Goal: Navigation & Orientation: Find specific page/section

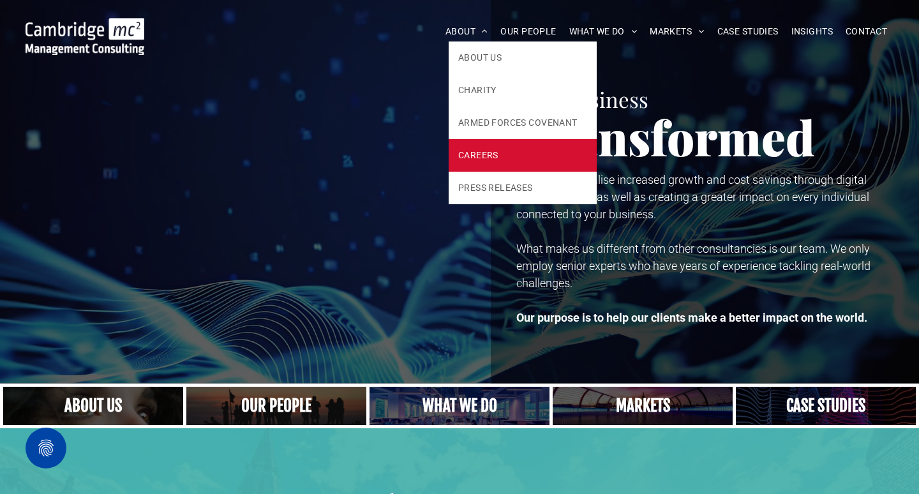
click at [499, 158] on link "CAREERS" at bounding box center [523, 155] width 148 height 33
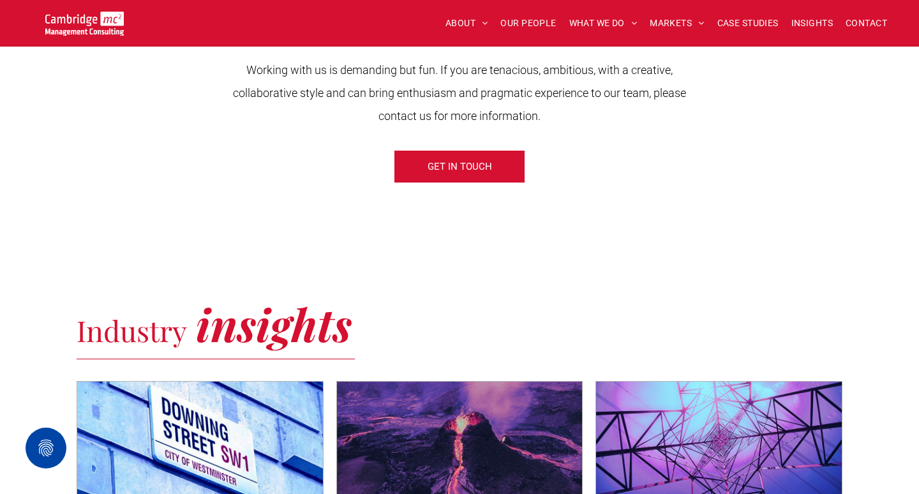
scroll to position [557, 0]
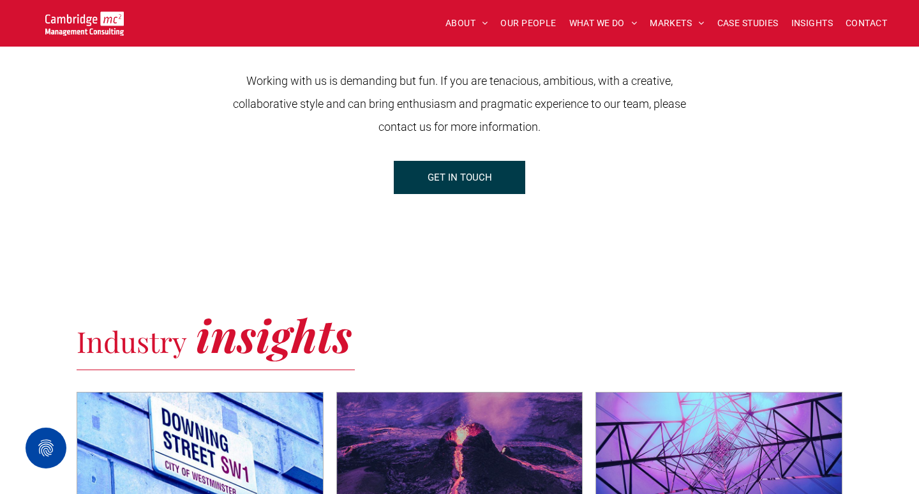
click at [490, 181] on span "GET IN TOUCH" at bounding box center [460, 178] width 64 height 32
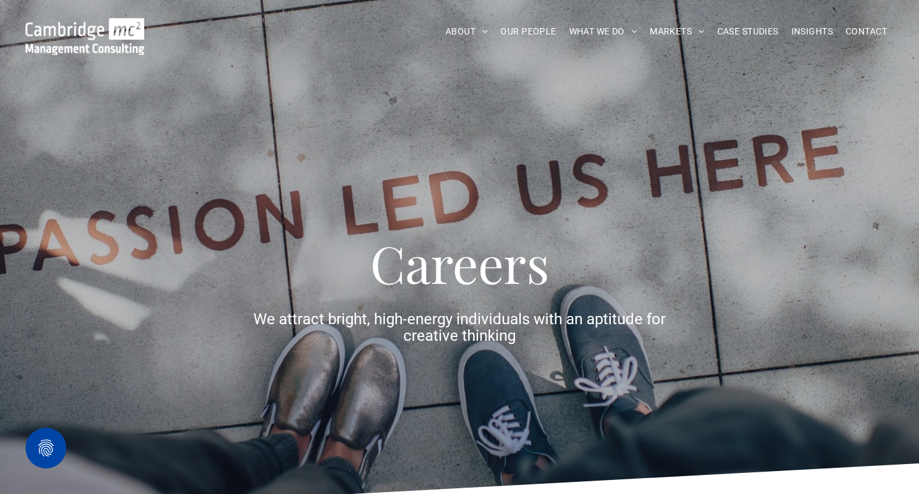
scroll to position [0, 0]
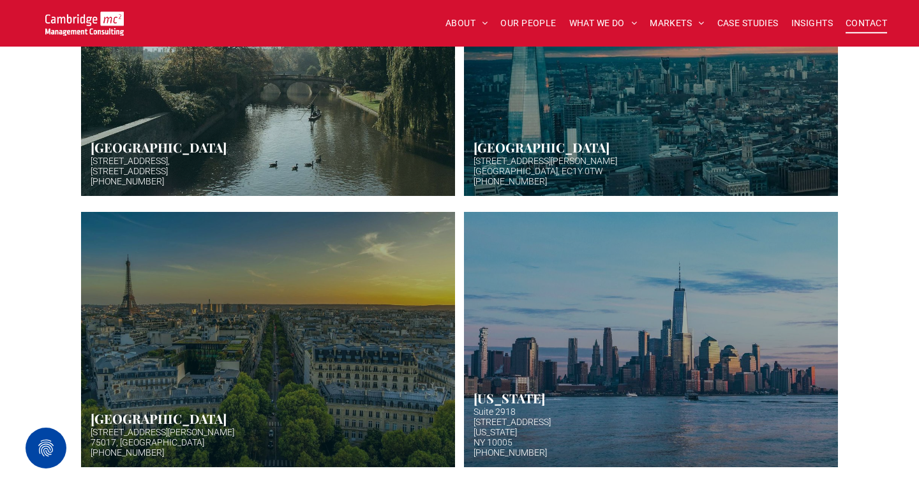
scroll to position [495, 0]
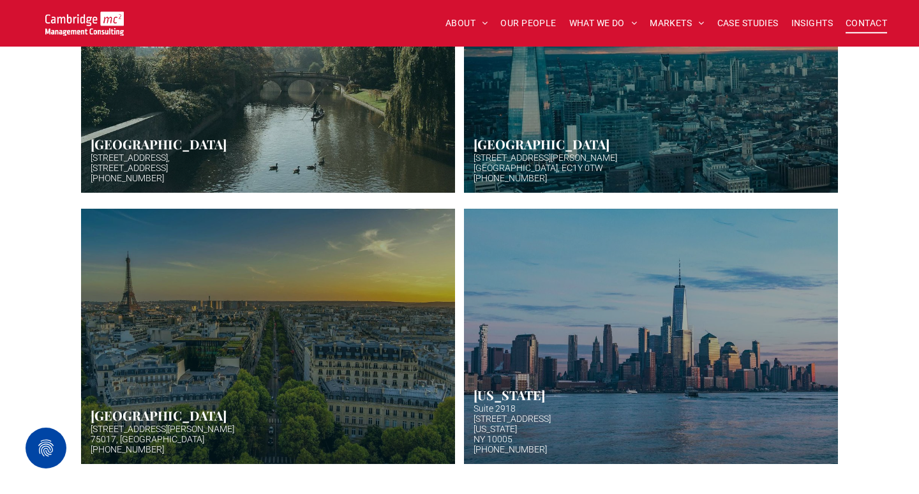
click at [335, 113] on link "Hazy afternoon photo of river and bridge in Cambridge. Punt boat in middle-dist…" at bounding box center [268, 65] width 396 height 271
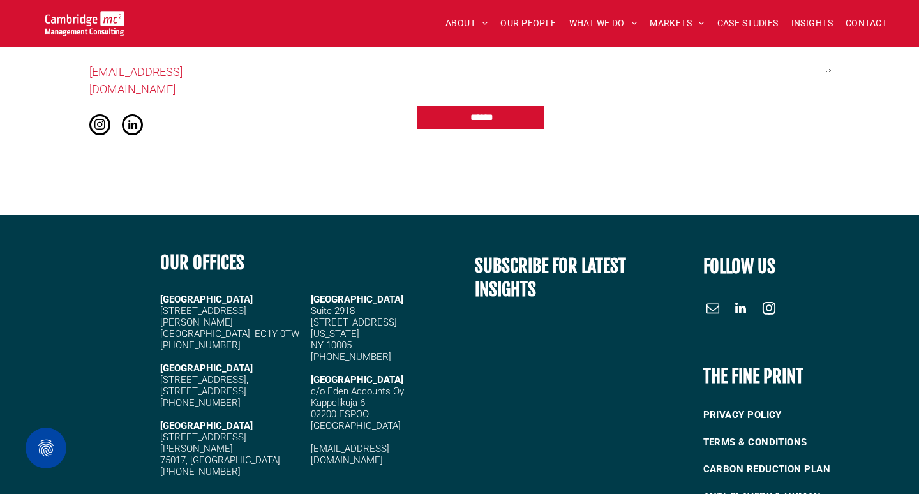
scroll to position [872, 0]
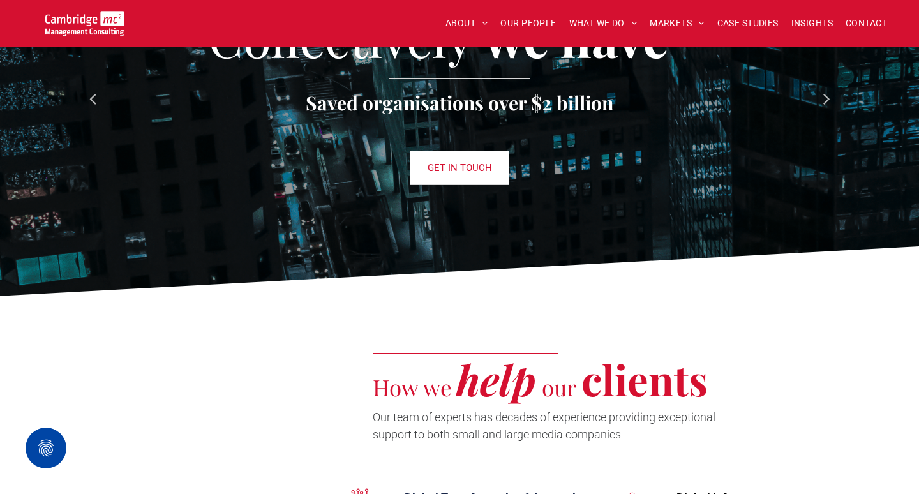
scroll to position [1455, 0]
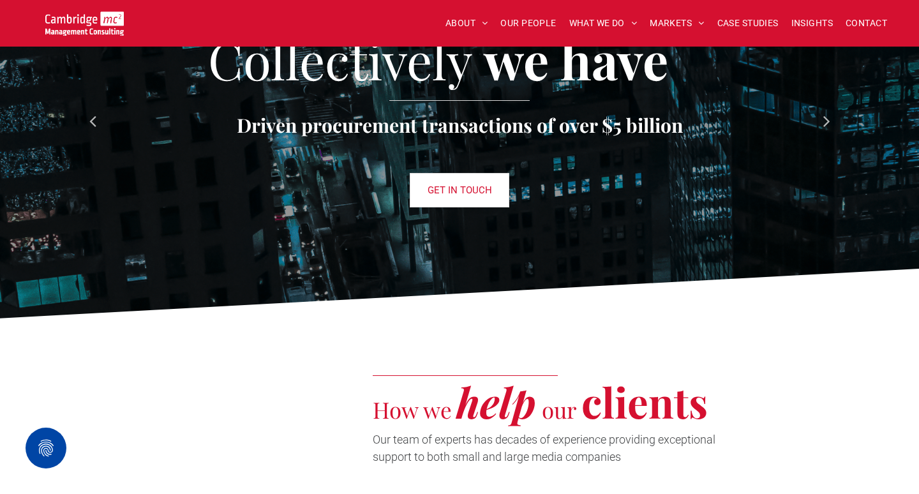
click at [536, 34] on nav "ABOUT ABOUT US CHARITY ARMED FORCES COVENANT CAREERS PRESS RELEASES OUR PEOPLE …" at bounding box center [613, 23] width 582 height 27
click at [536, 25] on span "OUR PEOPLE" at bounding box center [529, 23] width 56 height 20
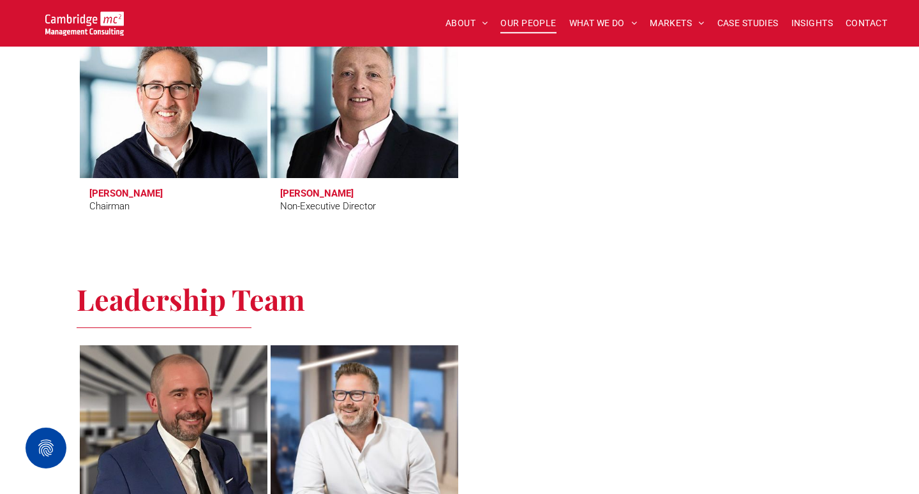
scroll to position [594, 0]
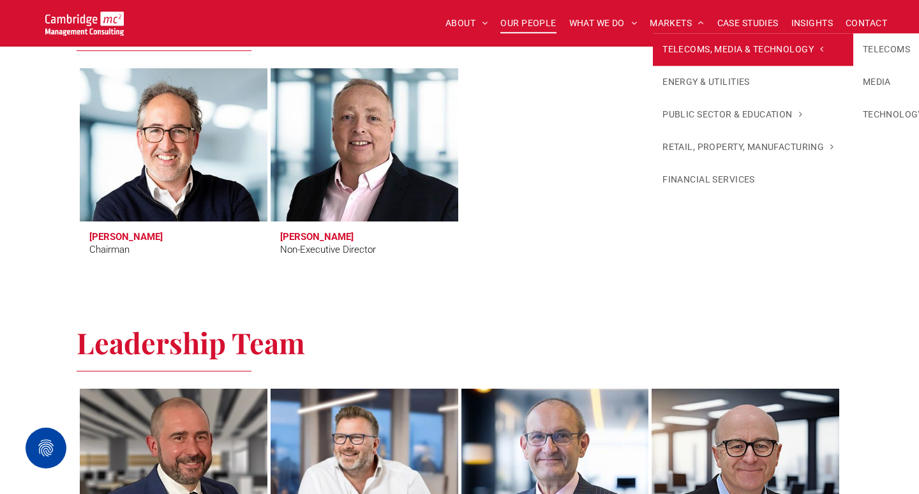
click at [683, 53] on span "TELECOMS, MEDIA & TECHNOLOGY" at bounding box center [743, 49] width 161 height 13
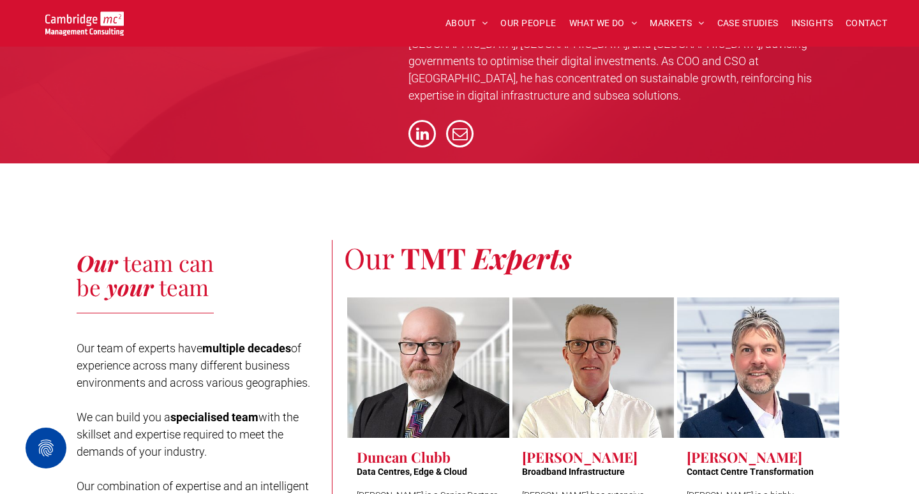
scroll to position [2890, 0]
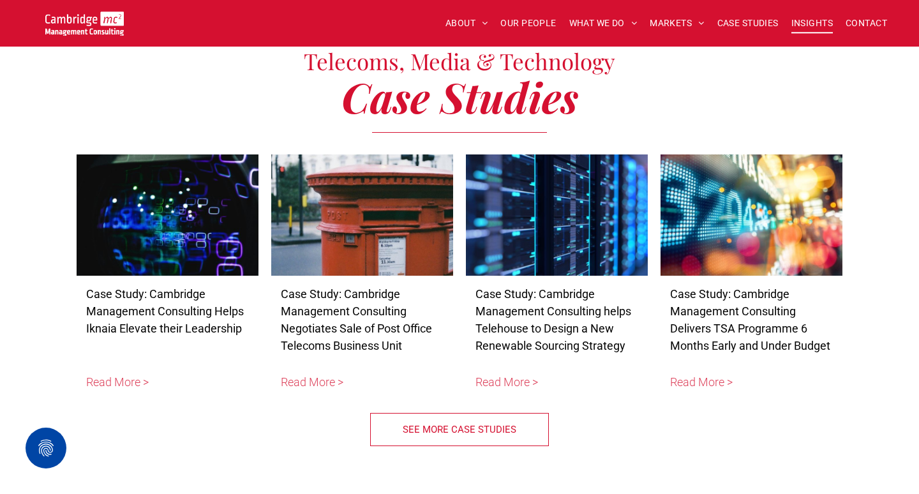
click at [811, 30] on span "INSIGHTS" at bounding box center [813, 23] width 42 height 20
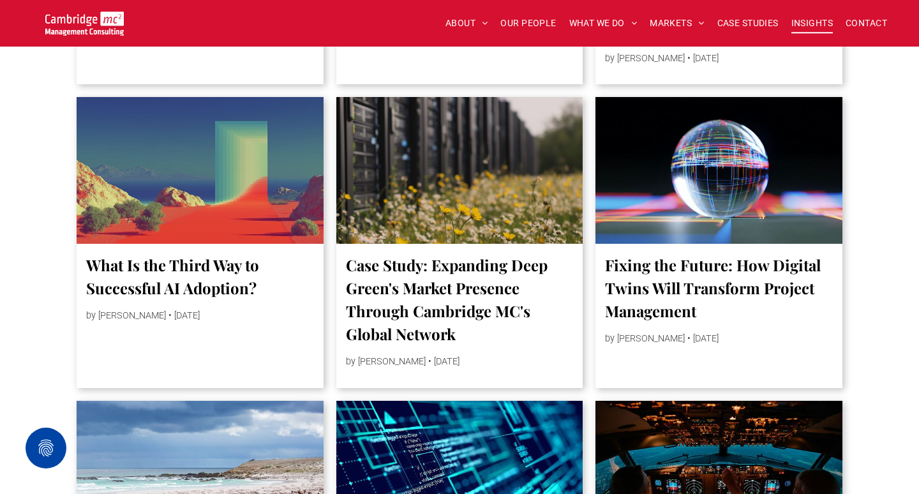
scroll to position [842, 0]
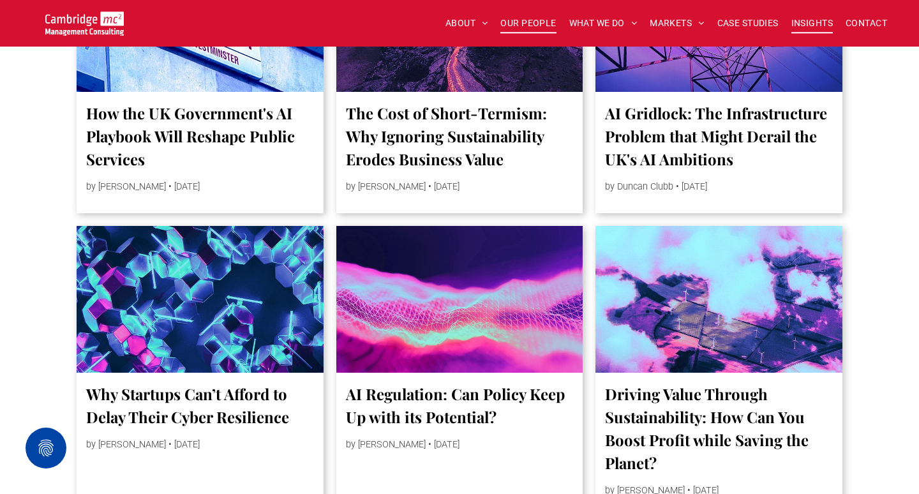
click at [539, 22] on span "OUR PEOPLE" at bounding box center [529, 23] width 56 height 20
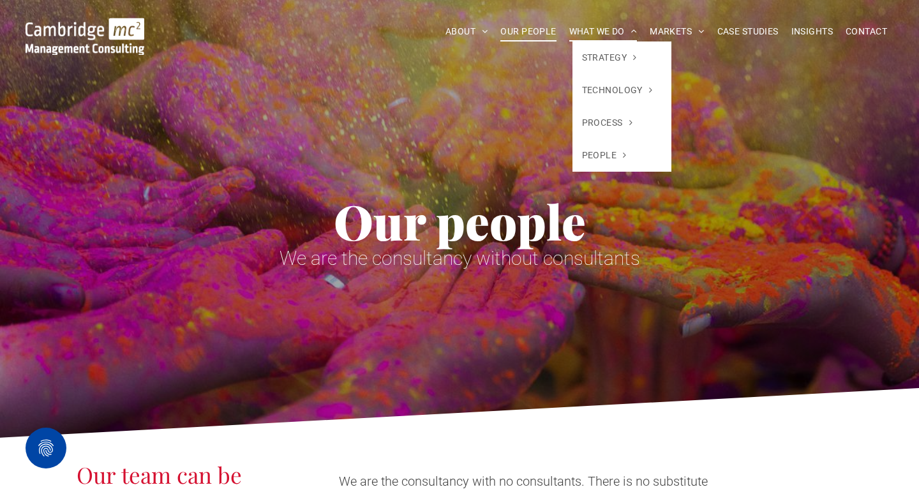
click at [582, 33] on span "WHAT WE DO" at bounding box center [604, 32] width 68 height 20
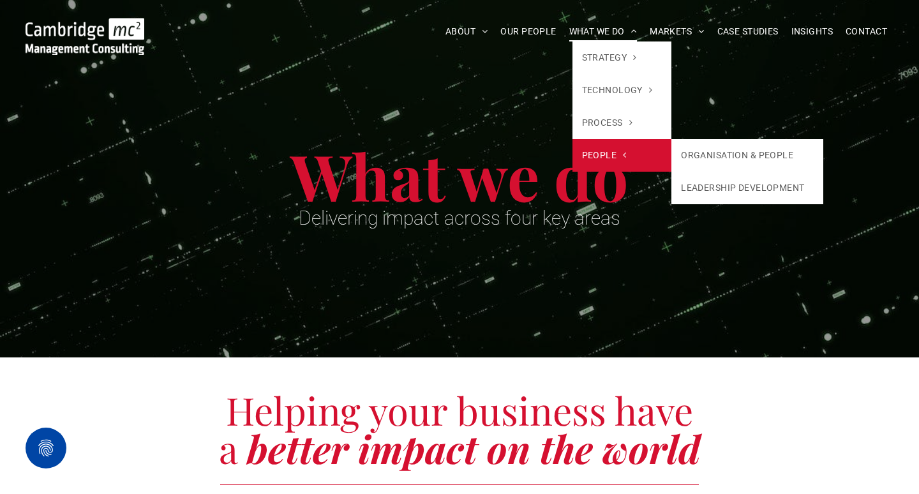
click at [601, 156] on span "PEOPLE" at bounding box center [604, 155] width 45 height 13
click at [594, 156] on span "PEOPLE" at bounding box center [604, 155] width 45 height 13
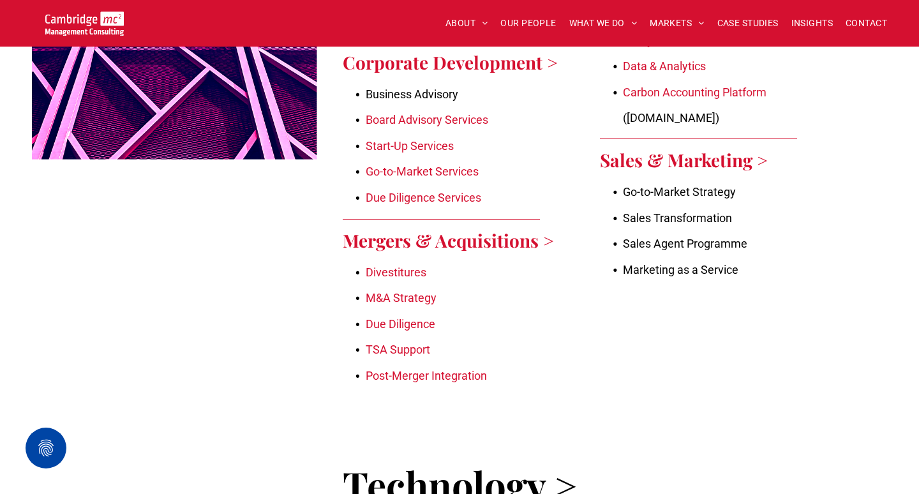
scroll to position [799, 0]
click at [699, 160] on link "Sales & Marketing >" at bounding box center [684, 161] width 168 height 24
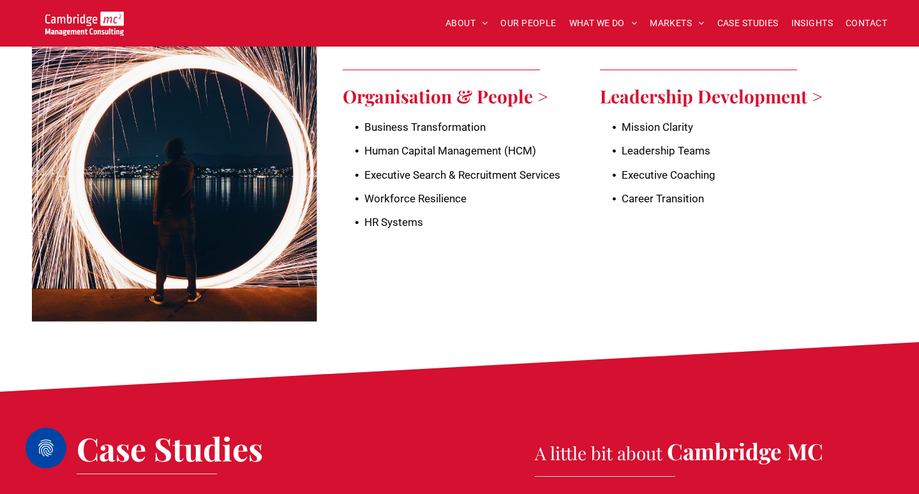
scroll to position [2806, 0]
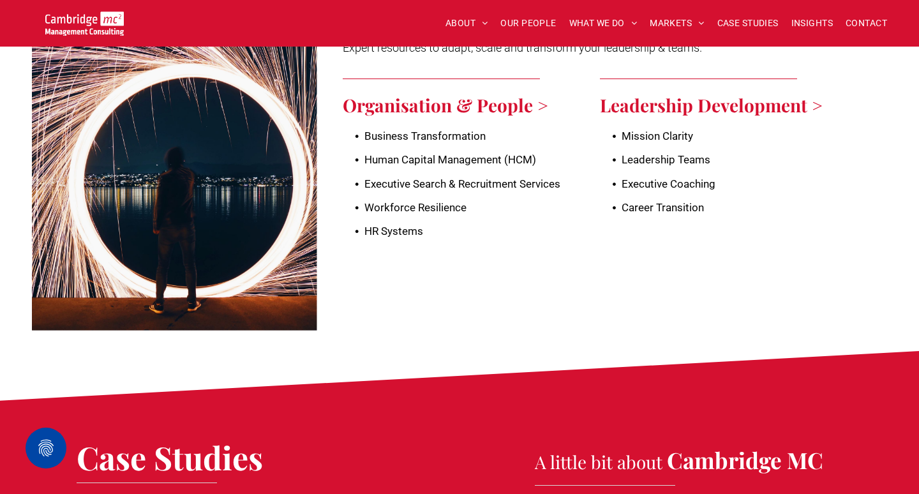
click at [428, 93] on link "Organisation" at bounding box center [397, 105] width 109 height 24
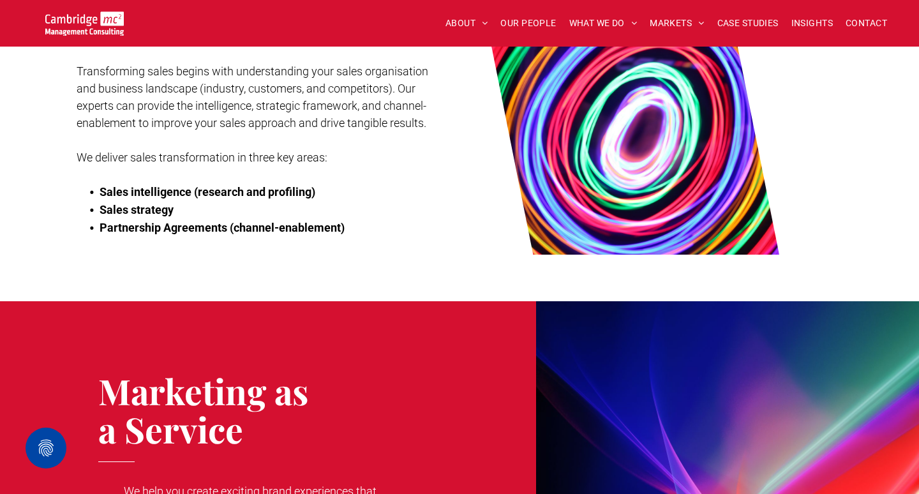
scroll to position [1673, 0]
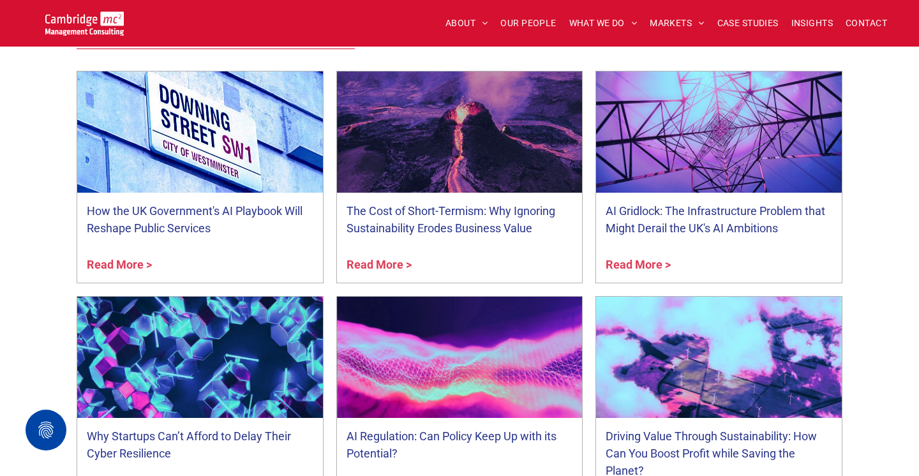
scroll to position [1781, 0]
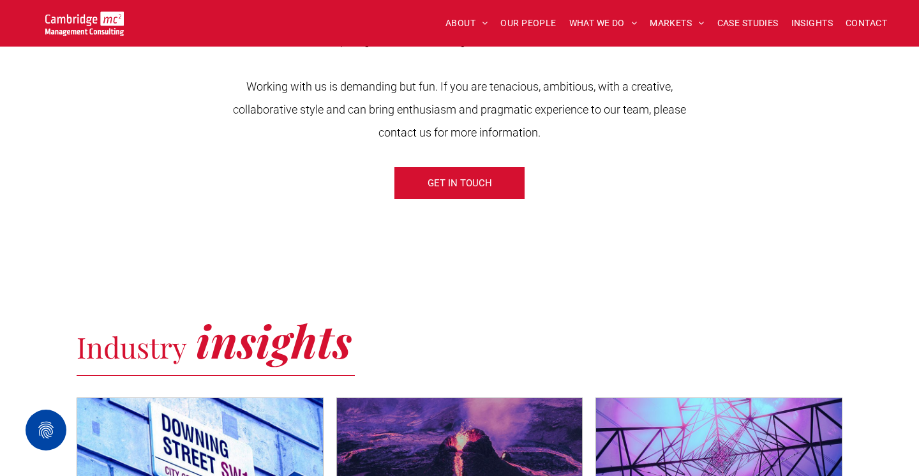
scroll to position [1071, 0]
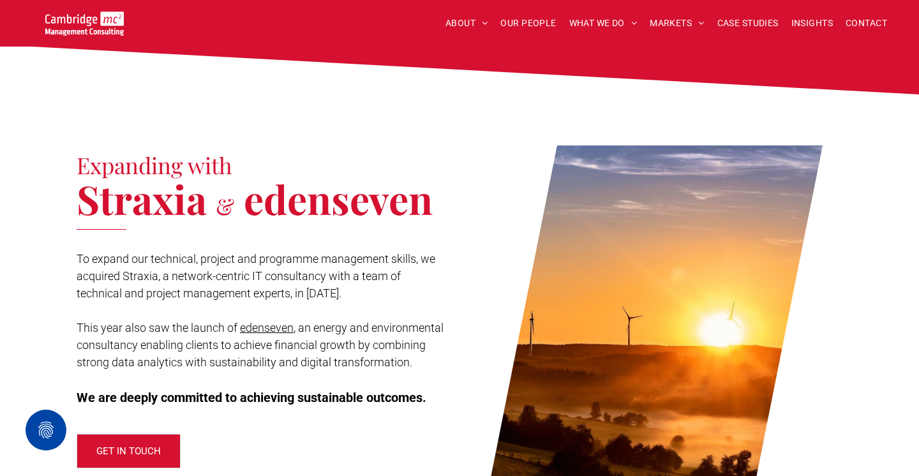
scroll to position [1379, 0]
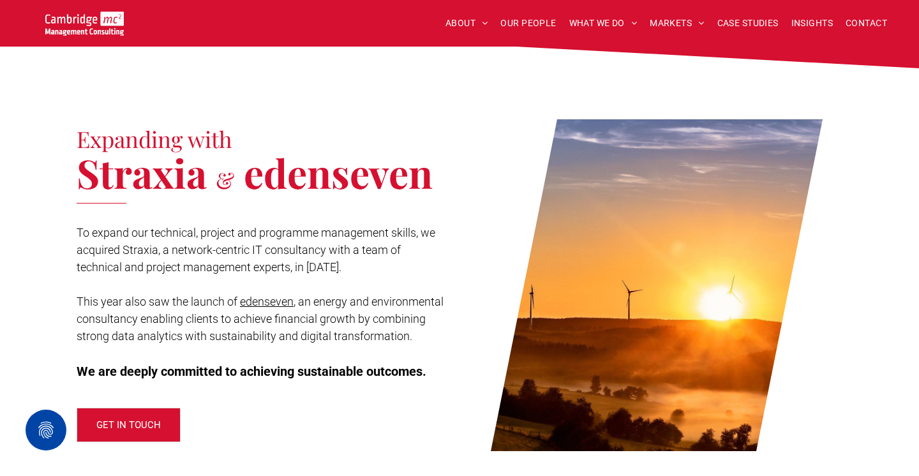
click at [307, 3] on div "ABOUT ABOUT US CHARITY ARMED FORCES COVENANT CAREERS PRESS RELEASES OUR PEOPLE …" at bounding box center [459, 23] width 919 height 47
